Goal: Find specific fact

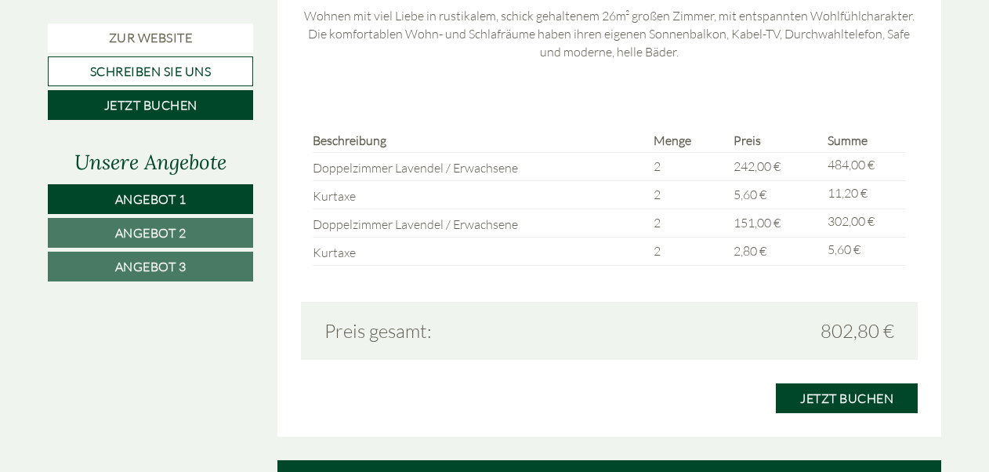
scroll to position [3419, 0]
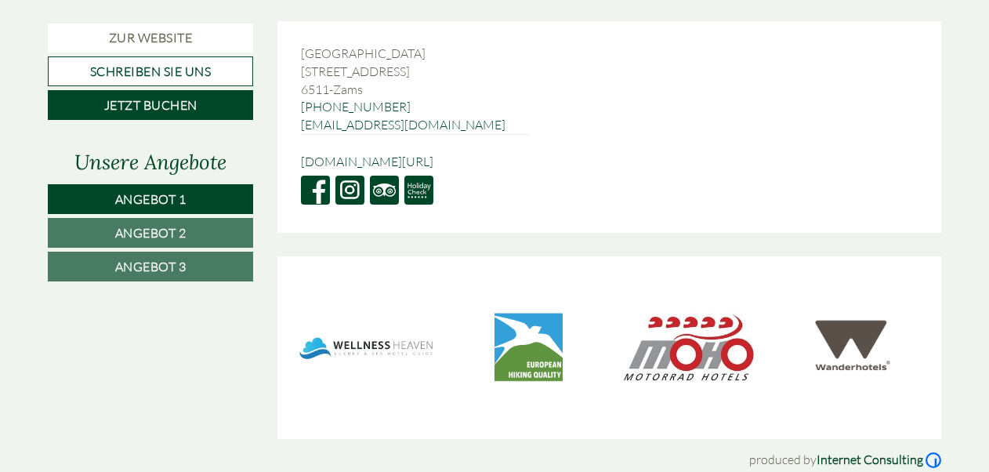
scroll to position [5496, 0]
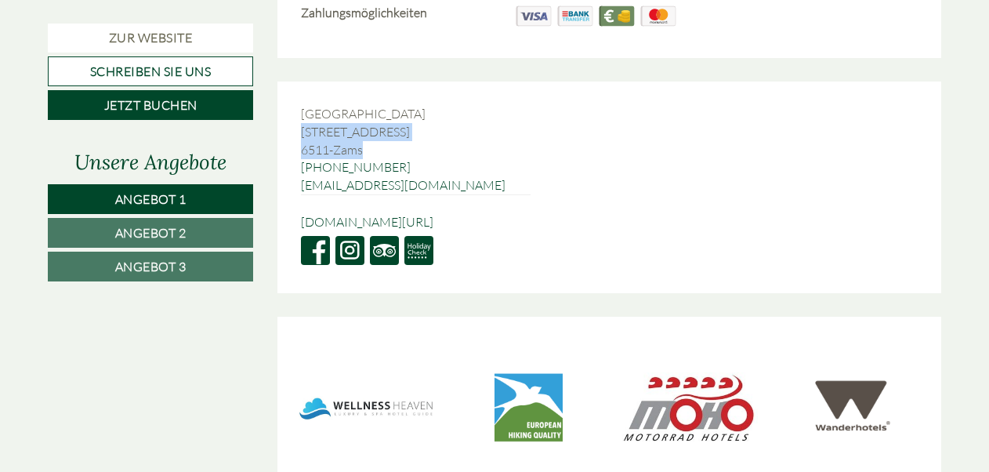
drag, startPoint x: 368, startPoint y: 128, endPoint x: 296, endPoint y: 114, distance: 73.5
click at [296, 114] on div "[GEOGRAPHIC_DATA][STREET_ADDRESS][GEOGRAPHIC_DATA] [PHONE_NUMBER] [EMAIL_ADDRES…" at bounding box center [416, 188] width 277 height 212
copy div "[STREET_ADDRESS]"
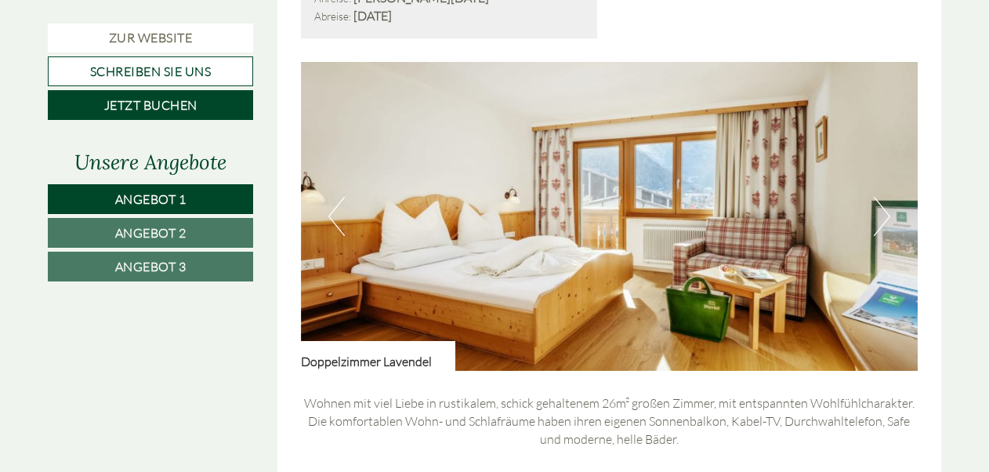
scroll to position [3192, 0]
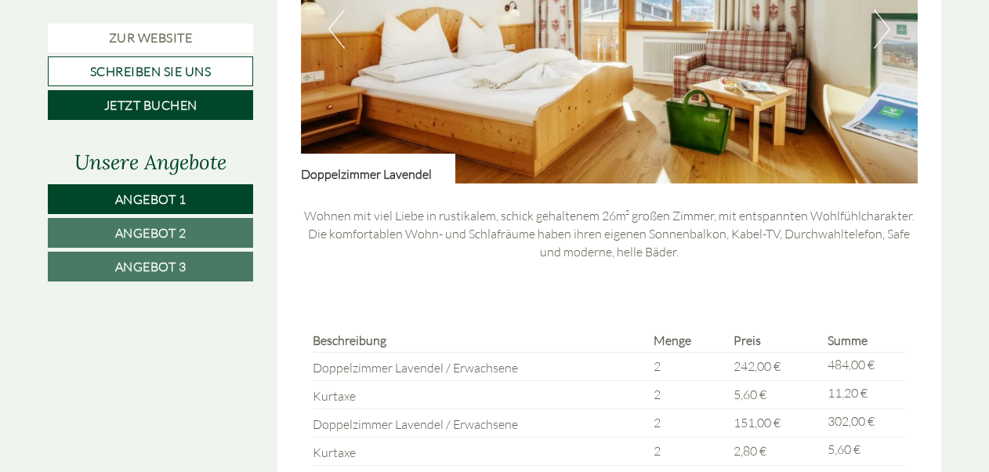
drag, startPoint x: 987, startPoint y: 294, endPoint x: 988, endPoint y: 309, distance: 14.9
click at [988, 309] on div "Guten Tag, Herr [PERSON_NAME], Herzlichen Dank für Ihre Anfrage! Gerne erfüllen…" at bounding box center [494, 84] width 989 height 5544
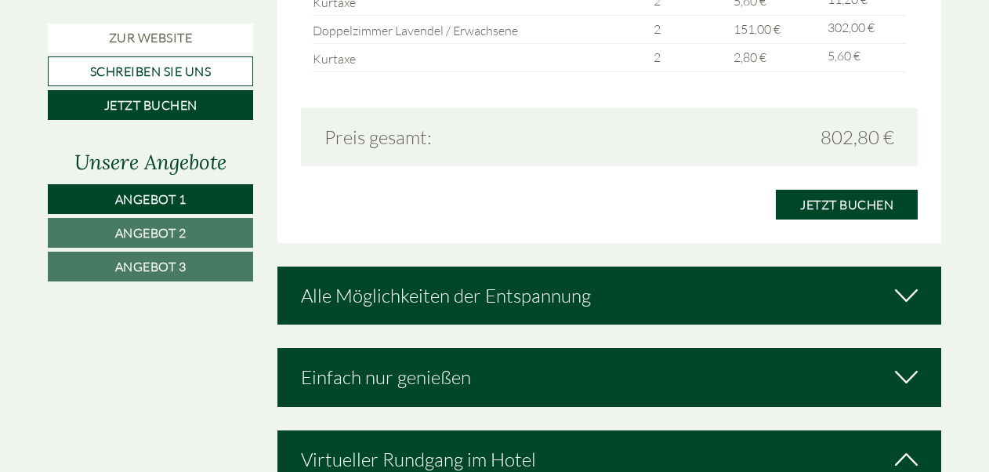
scroll to position [3633, 0]
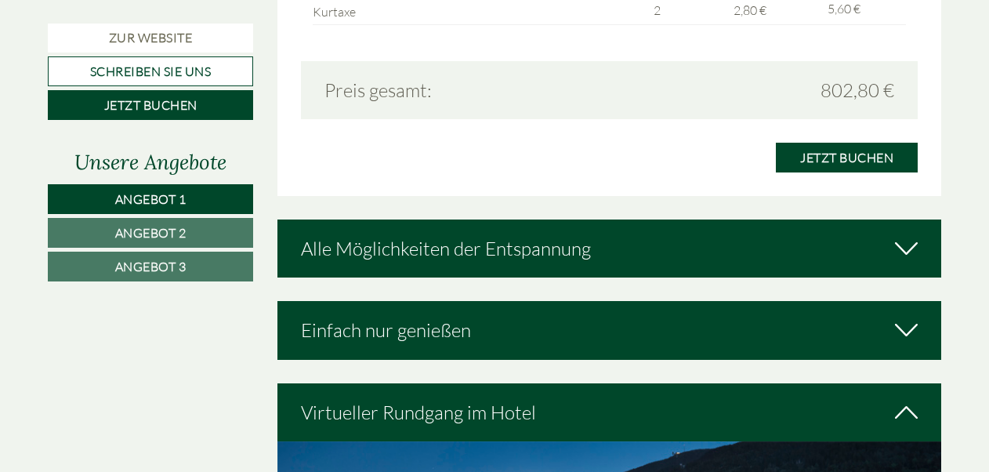
click at [914, 235] on icon at bounding box center [906, 248] width 23 height 27
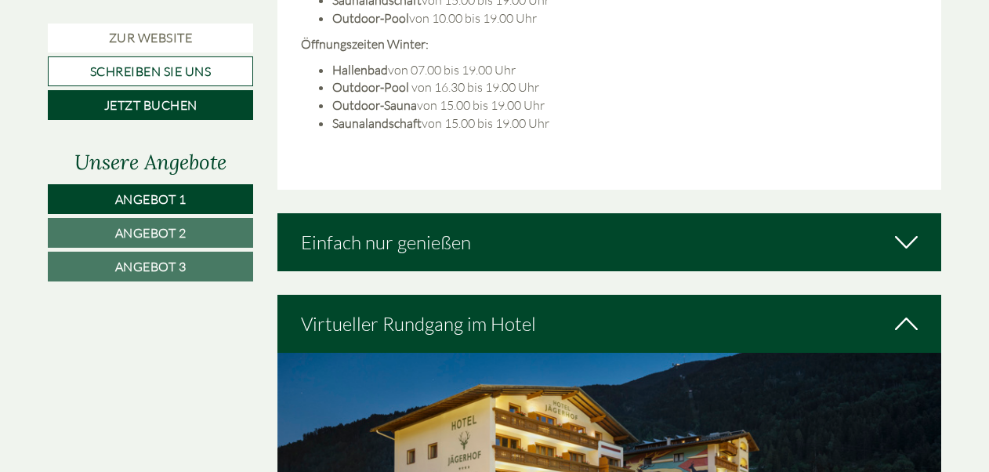
scroll to position [4498, 0]
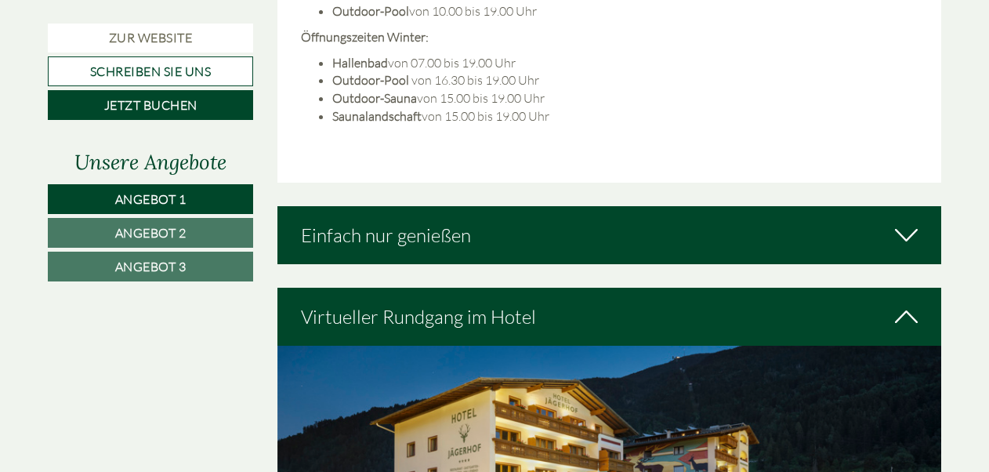
click at [908, 222] on icon at bounding box center [906, 235] width 23 height 27
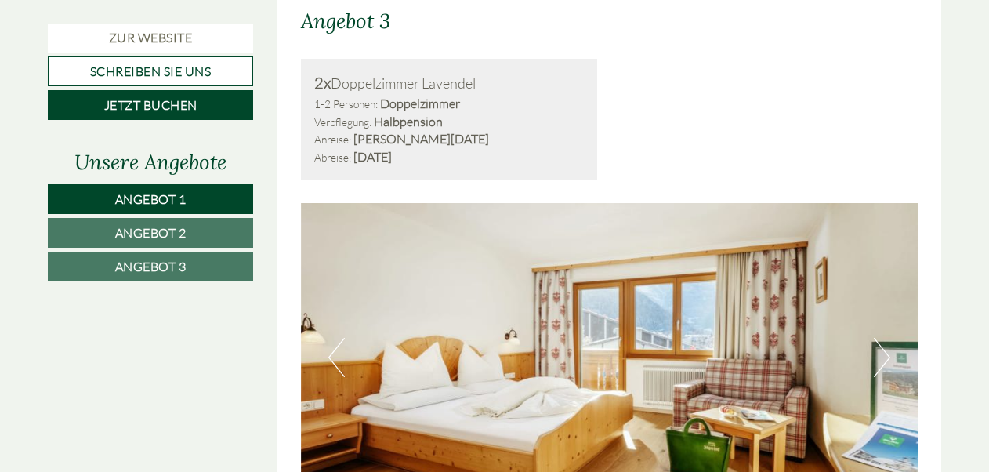
scroll to position [2851, 0]
